Goal: Task Accomplishment & Management: Manage account settings

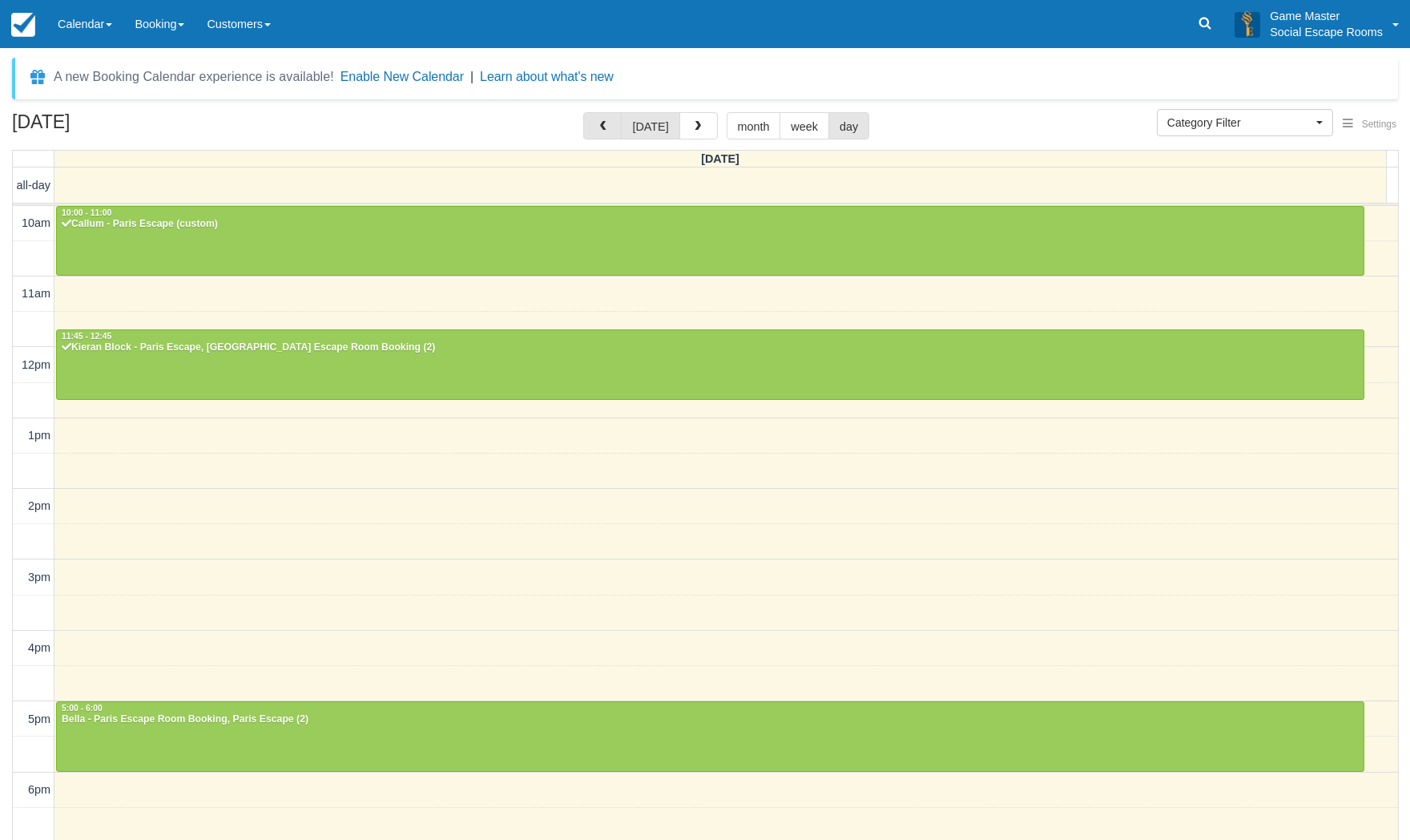
select select
click at [606, 126] on span "button" at bounding box center [603, 127] width 11 height 11
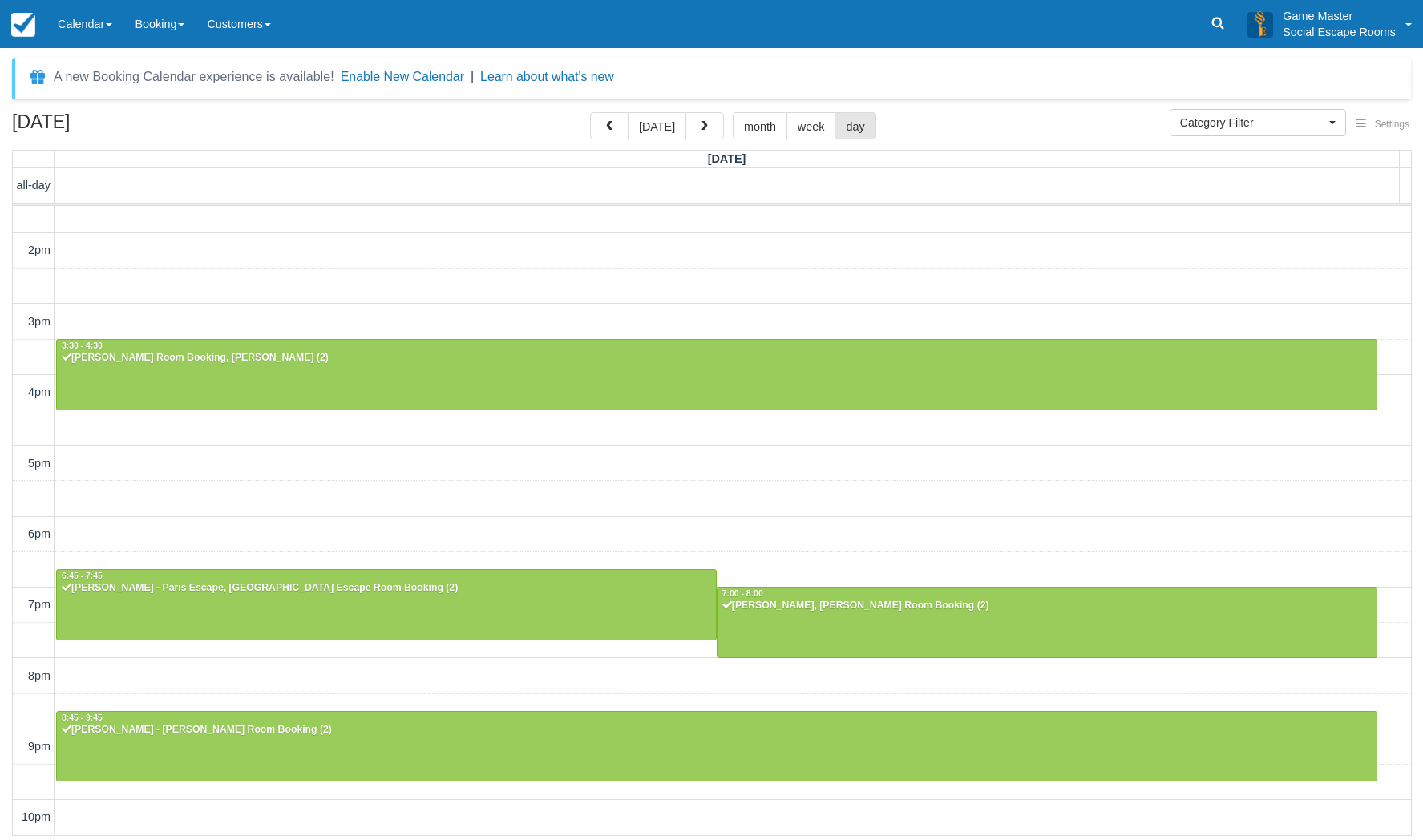
scroll to position [255, 0]
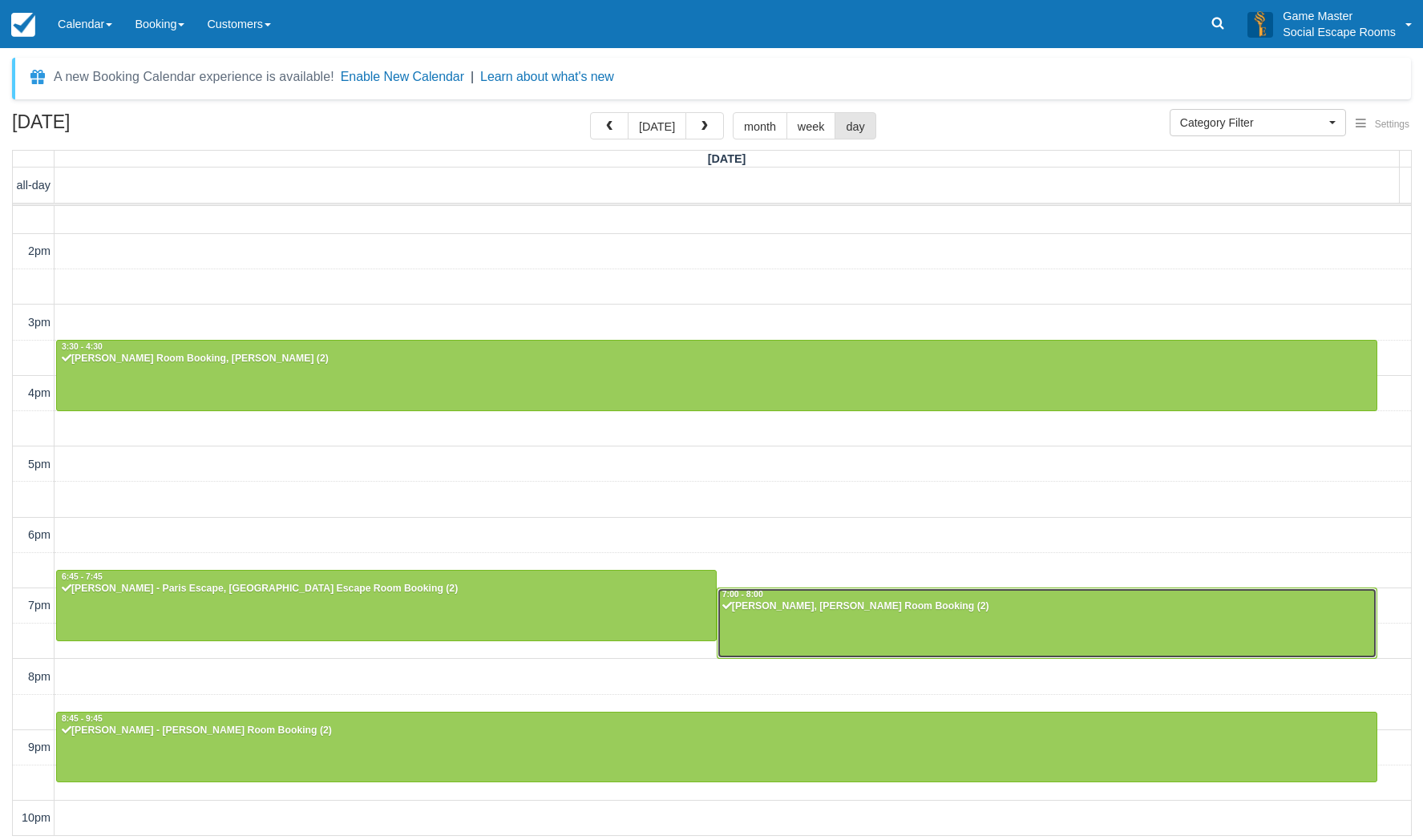
click at [930, 616] on div at bounding box center [1046, 623] width 659 height 69
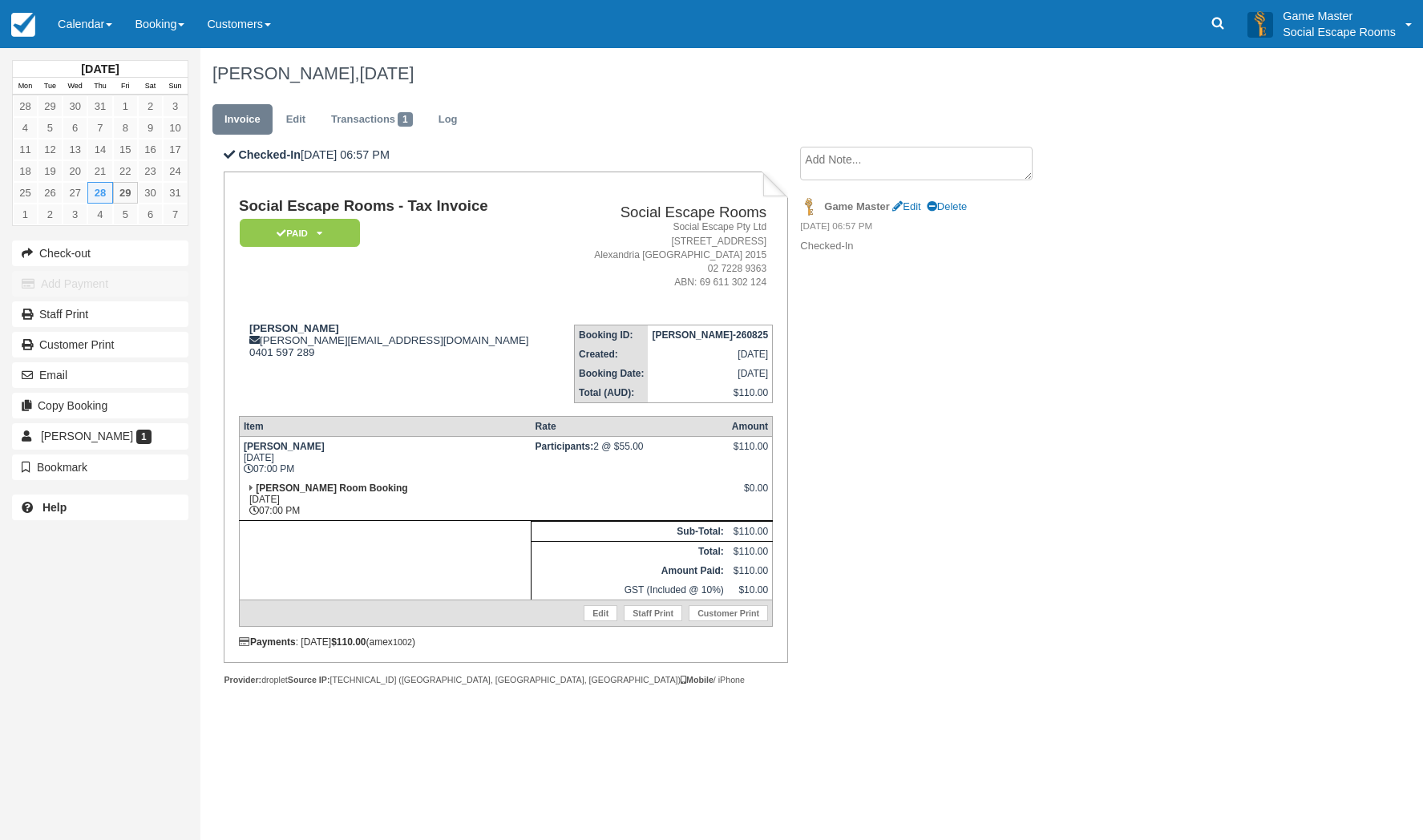
click at [541, 374] on td "Nicholas Guerrera nicholas.guerrera99@gmail.com 0401 597 289" at bounding box center [397, 357] width 316 height 92
click at [264, 329] on strong "Nicholas Guerrera" at bounding box center [294, 327] width 90 height 12
drag, startPoint x: 264, startPoint y: 329, endPoint x: 327, endPoint y: 329, distance: 63.0
click at [327, 329] on strong "Nicholas Guerrera" at bounding box center [294, 327] width 90 height 12
click at [359, 301] on td "Social Escape Rooms - Tax Invoice Paid   Pending Reserved Deposit Blocked for C…" at bounding box center [397, 255] width 316 height 114
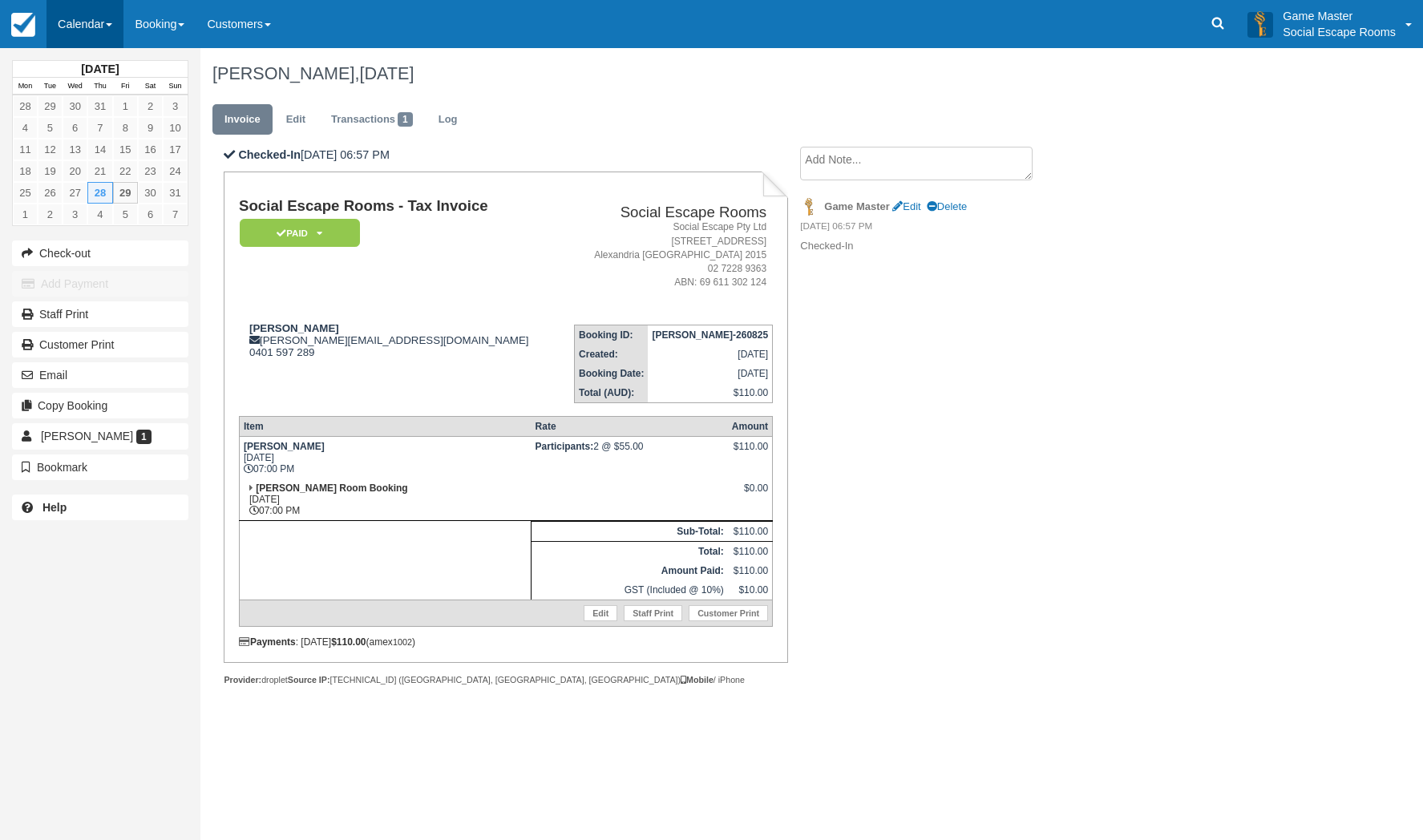
click at [82, 25] on link "Calendar" at bounding box center [84, 24] width 77 height 48
click at [87, 204] on link "Day" at bounding box center [111, 218] width 127 height 34
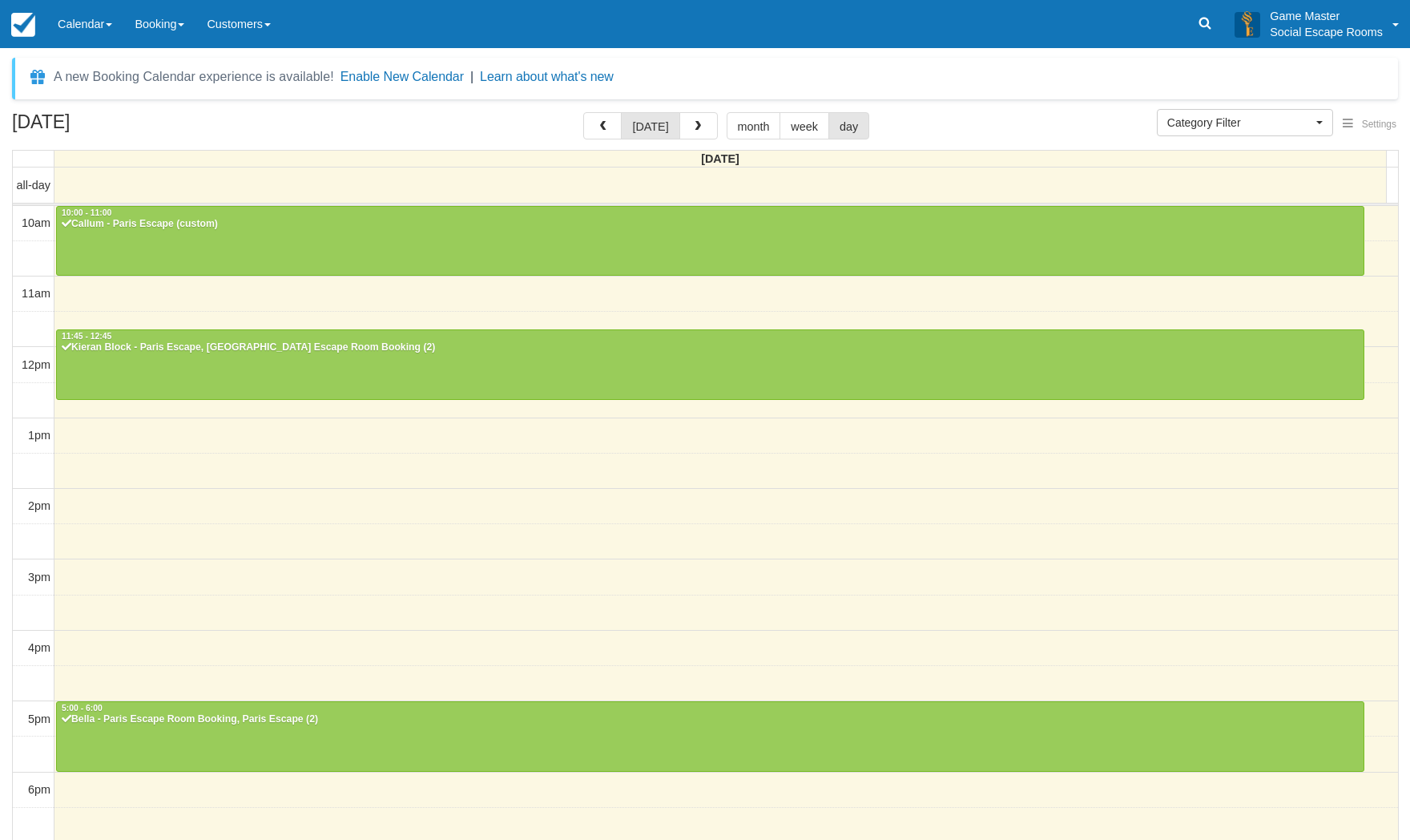
select select
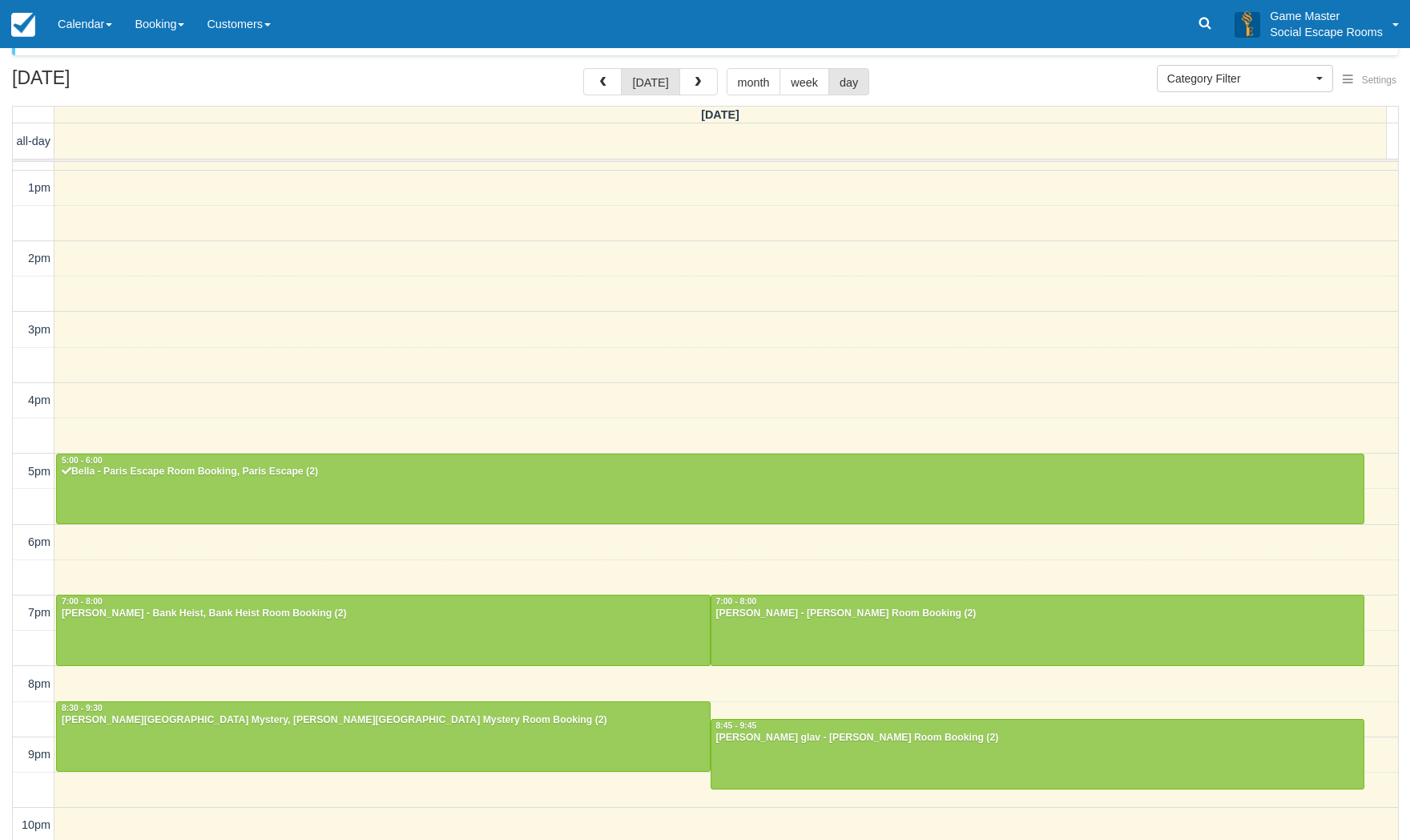
scroll to position [52, 0]
